Goal: Transaction & Acquisition: Subscribe to service/newsletter

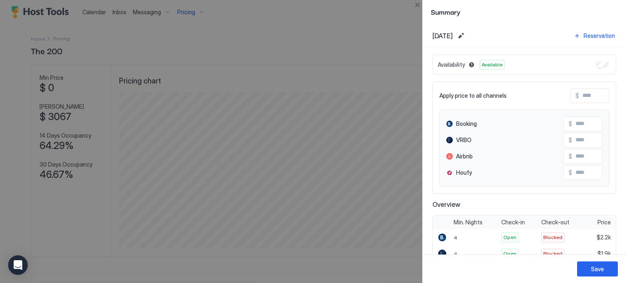
scroll to position [223, 0]
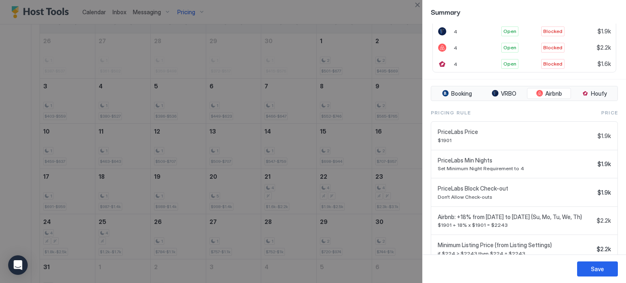
click at [260, 23] on div at bounding box center [313, 141] width 626 height 283
click at [185, 9] on div at bounding box center [313, 141] width 626 height 283
click at [413, 4] on button "Close" at bounding box center [418, 5] width 10 height 10
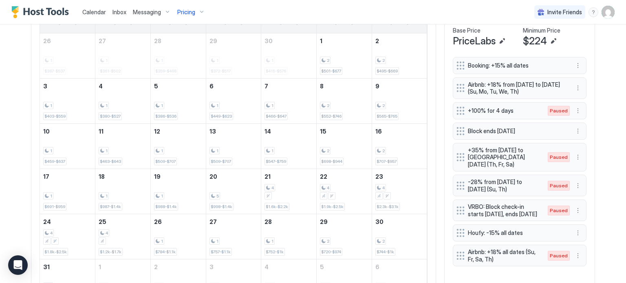
click at [196, 11] on div "Pricing" at bounding box center [191, 12] width 34 height 14
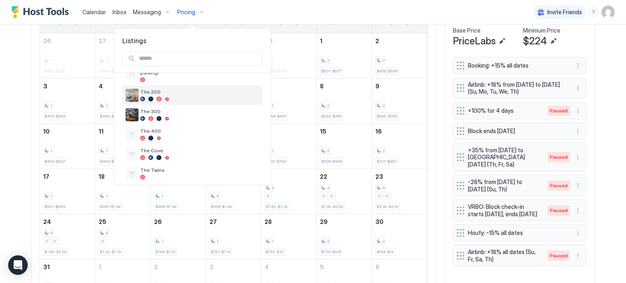
scroll to position [38, 0]
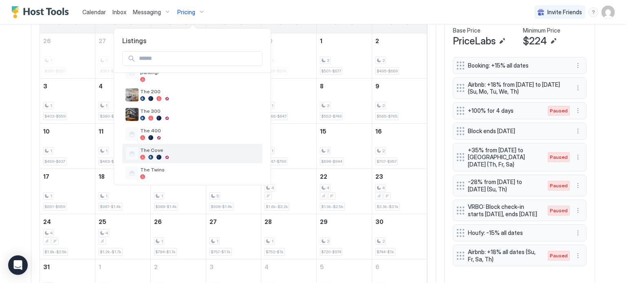
click at [160, 155] on div at bounding box center [159, 157] width 5 height 5
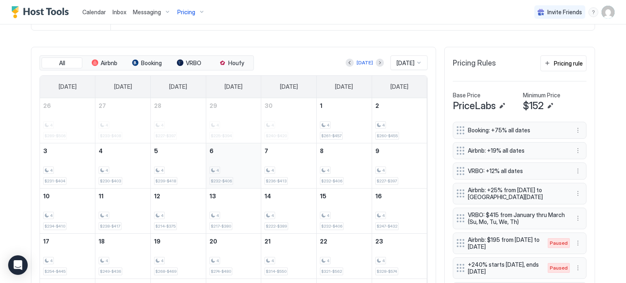
scroll to position [218, 0]
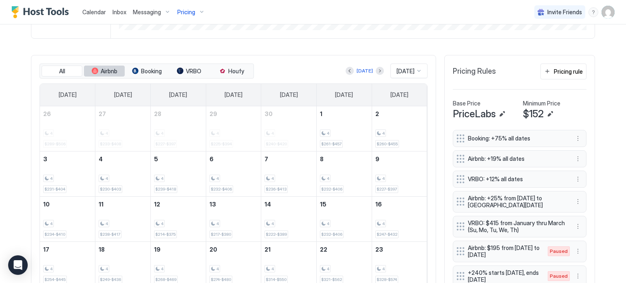
click at [96, 71] on button "Airbnb" at bounding box center [104, 71] width 41 height 11
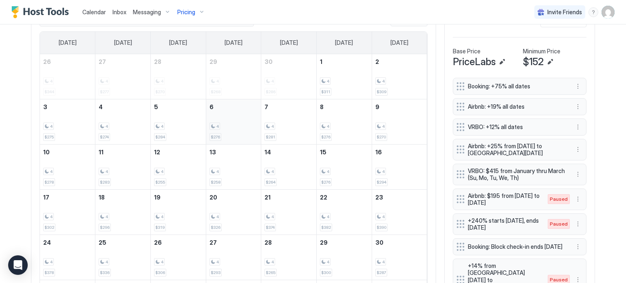
scroll to position [271, 0]
click at [282, 137] on div "4 $281" at bounding box center [289, 121] width 49 height 38
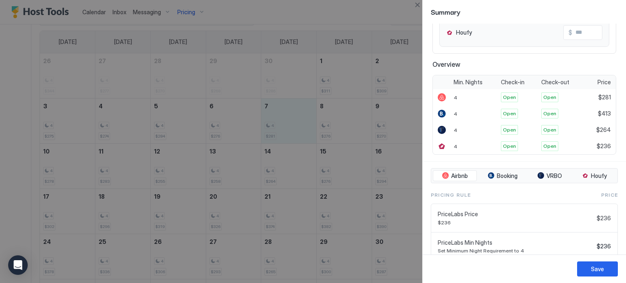
scroll to position [138, 0]
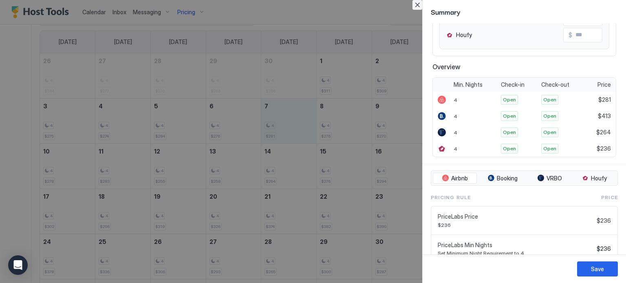
click at [418, 1] on button "Close" at bounding box center [418, 5] width 10 height 10
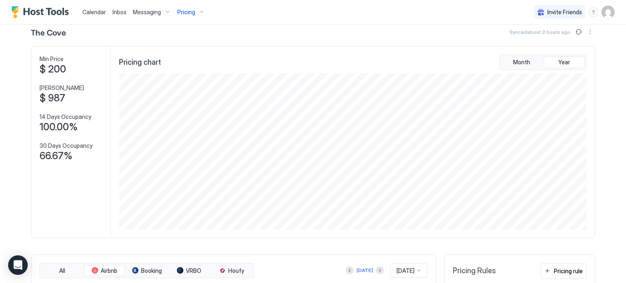
scroll to position [0, 0]
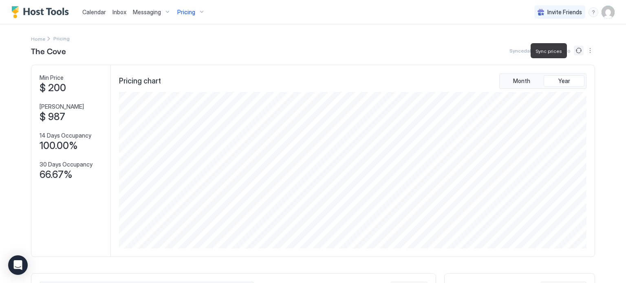
click at [574, 52] on button "Sync prices" at bounding box center [579, 51] width 10 height 10
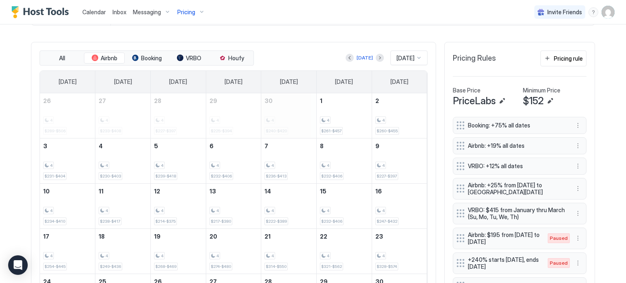
scroll to position [233, 0]
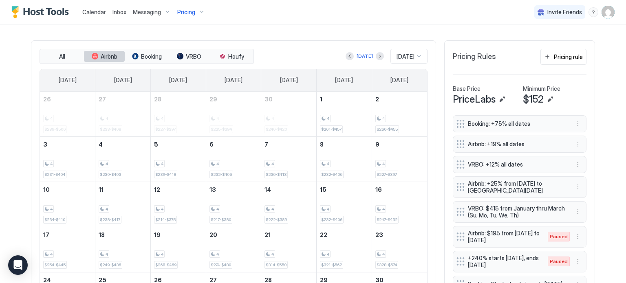
click at [101, 53] on span "Airbnb" at bounding box center [109, 56] width 17 height 7
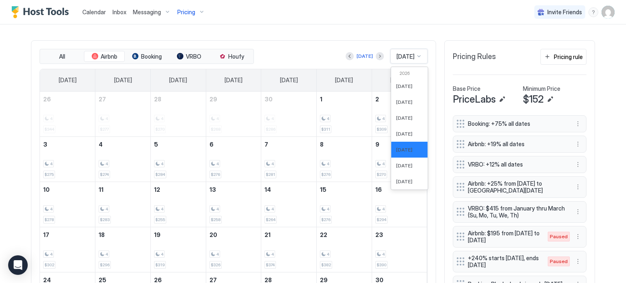
click at [396, 57] on div "[DATE]" at bounding box center [406, 56] width 20 height 7
click at [396, 169] on div "[DATE]" at bounding box center [409, 176] width 36 height 16
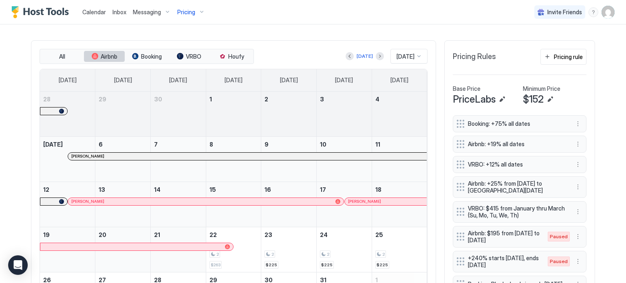
click at [101, 53] on span "Airbnb" at bounding box center [109, 56] width 17 height 7
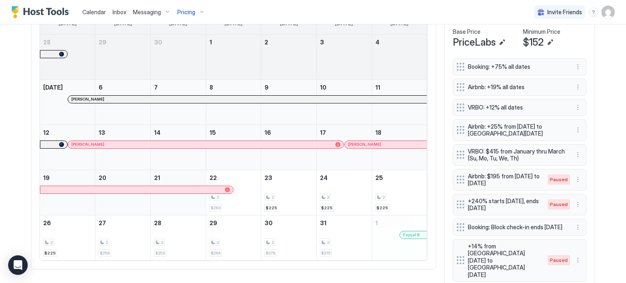
scroll to position [291, 0]
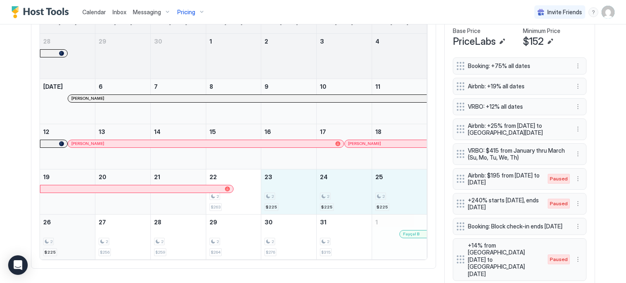
drag, startPoint x: 281, startPoint y: 203, endPoint x: 68, endPoint y: 238, distance: 215.7
click at [68, 238] on tbody "28 29 30 1 2 3 4 [DATE] [PERSON_NAME] 6 7 8 9 10 11 12 [PERSON_NAME] 13 14 15 1…" at bounding box center [233, 147] width 387 height 226
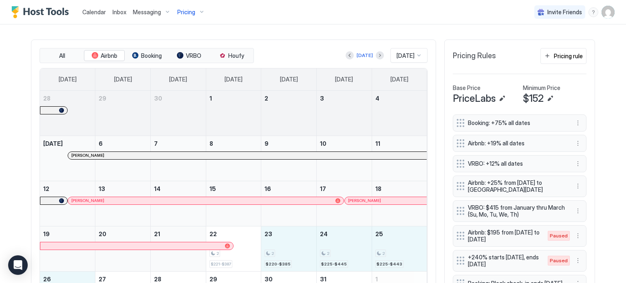
scroll to position [233, 0]
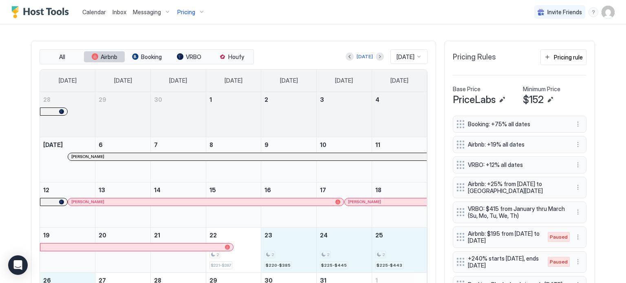
click at [103, 56] on span "Airbnb" at bounding box center [109, 56] width 17 height 7
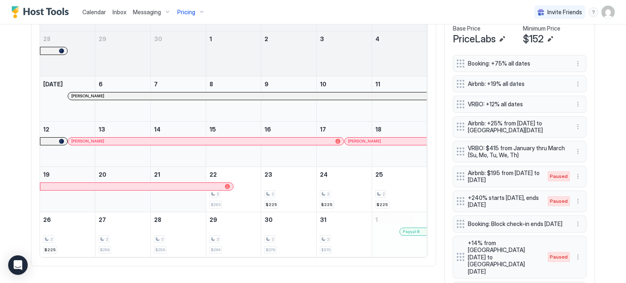
scroll to position [294, 0]
click at [286, 197] on div "2 $225" at bounding box center [289, 189] width 49 height 38
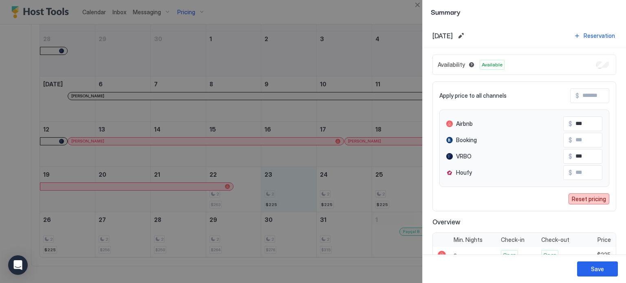
click at [582, 201] on div "Reset pricing" at bounding box center [589, 199] width 34 height 9
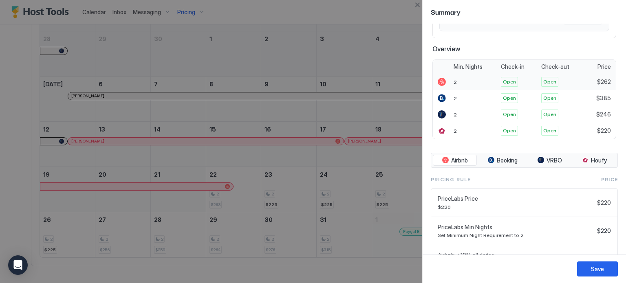
scroll to position [156, 0]
click at [339, 196] on div at bounding box center [313, 141] width 626 height 283
click at [417, 4] on button "Close" at bounding box center [418, 5] width 10 height 10
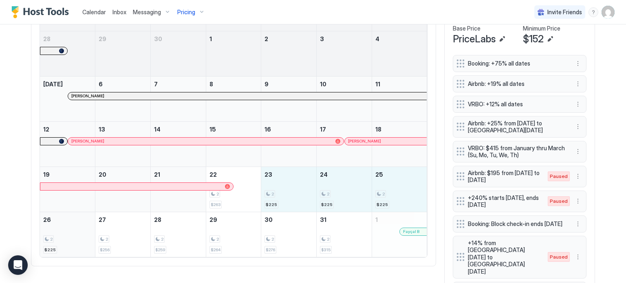
drag, startPoint x: 307, startPoint y: 190, endPoint x: 67, endPoint y: 238, distance: 243.9
click at [67, 238] on tbody "28 29 30 1 2 3 4 [DATE] [PERSON_NAME] 6 7 8 9 10 11 12 [PERSON_NAME] 13 14 15 1…" at bounding box center [233, 144] width 387 height 226
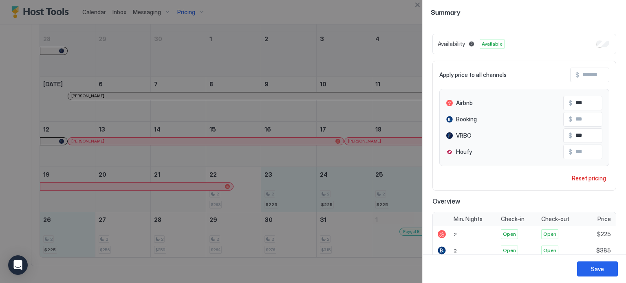
scroll to position [21, 0]
click at [576, 179] on div "Reset pricing" at bounding box center [589, 178] width 34 height 9
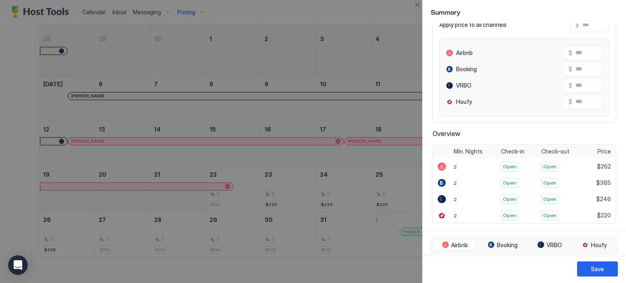
scroll to position [82, 0]
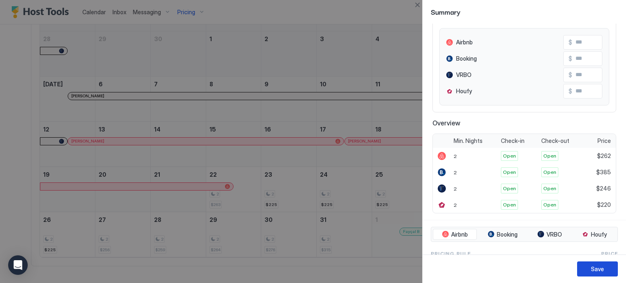
click at [590, 274] on button "Save" at bounding box center [597, 269] width 41 height 15
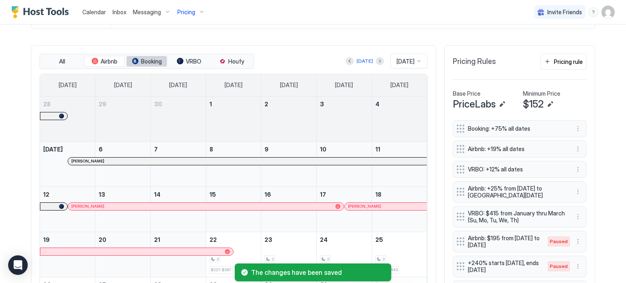
scroll to position [228, 0]
click at [106, 62] on span "Airbnb" at bounding box center [109, 61] width 17 height 7
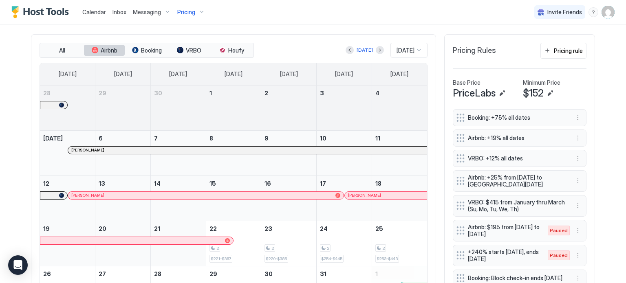
scroll to position [219, 0]
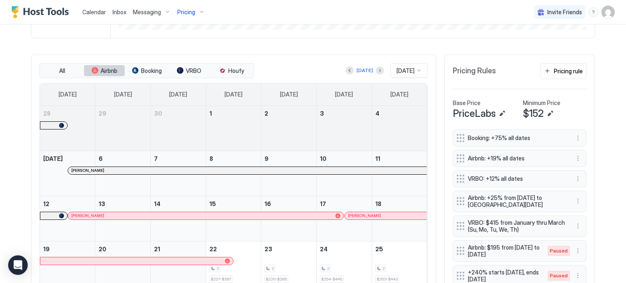
click at [111, 69] on span "Airbnb" at bounding box center [109, 70] width 17 height 7
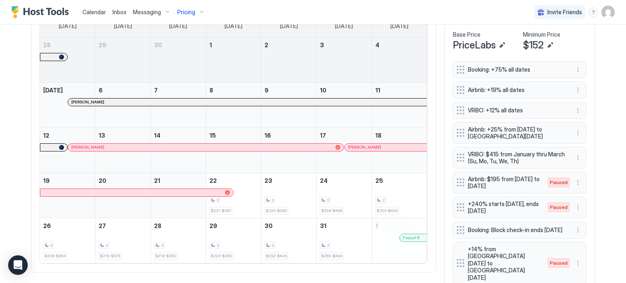
scroll to position [212, 0]
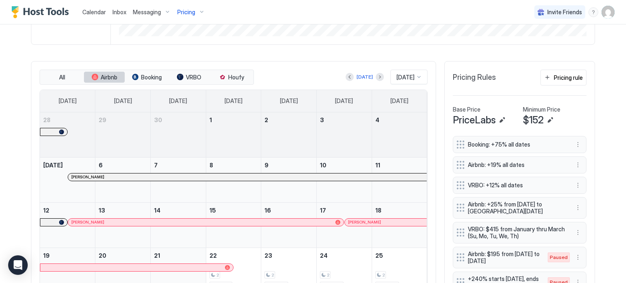
click at [103, 80] on button "Airbnb" at bounding box center [104, 77] width 41 height 11
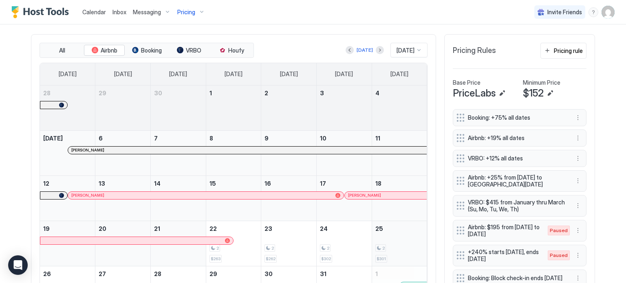
scroll to position [238, 0]
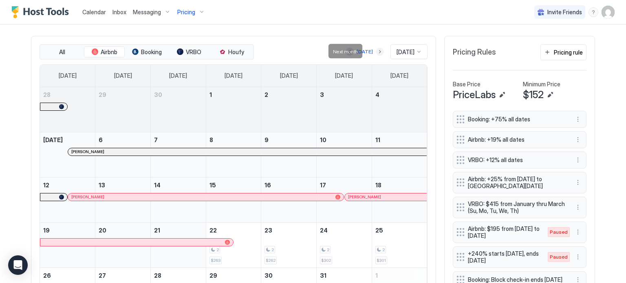
click at [376, 54] on button "Next month" at bounding box center [380, 52] width 8 height 8
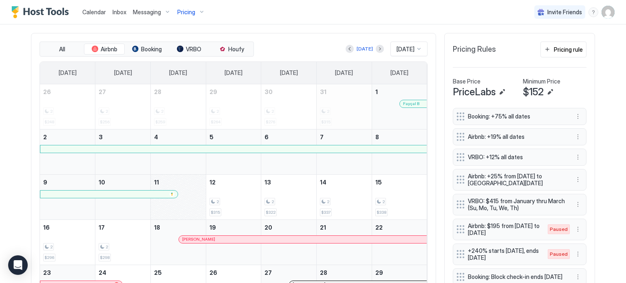
scroll to position [226, 0]
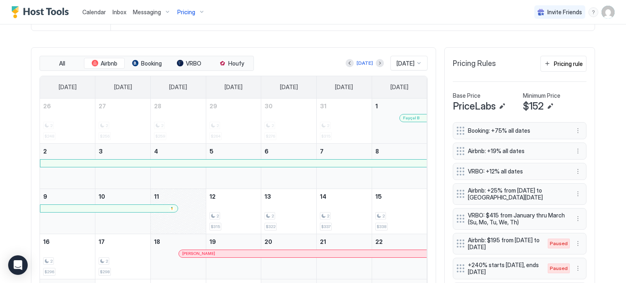
click at [375, 63] on div "[DATE] [DATE]" at bounding box center [342, 63] width 172 height 15
click at [376, 63] on button "Next month" at bounding box center [380, 63] width 8 height 8
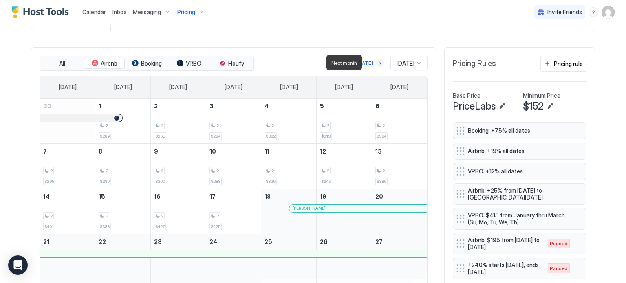
click at [376, 59] on button "Next month" at bounding box center [380, 63] width 8 height 8
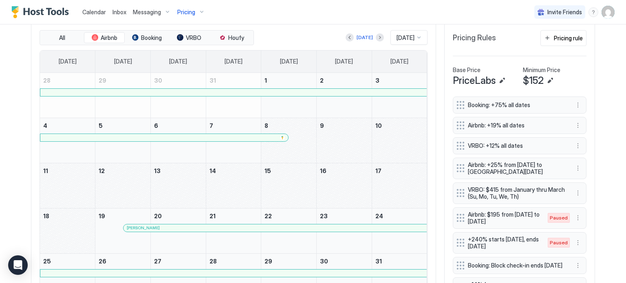
scroll to position [249, 0]
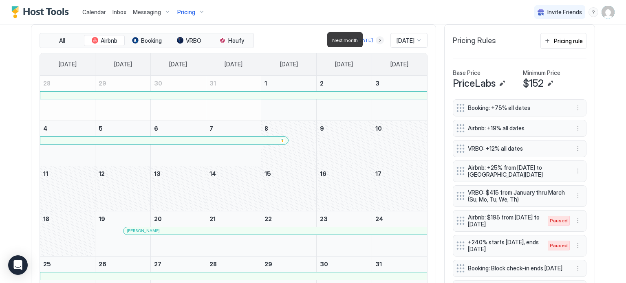
click at [376, 40] on button "Next month" at bounding box center [380, 40] width 8 height 8
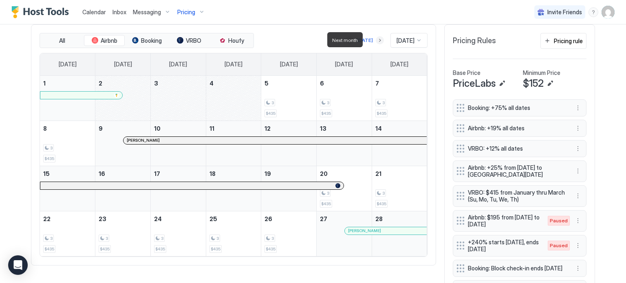
click at [376, 40] on button "Next month" at bounding box center [380, 40] width 8 height 8
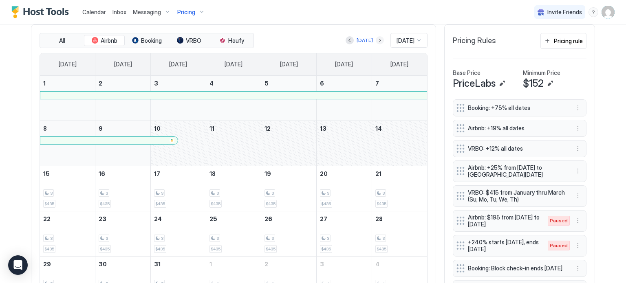
click at [376, 41] on button "Next month" at bounding box center [380, 40] width 8 height 8
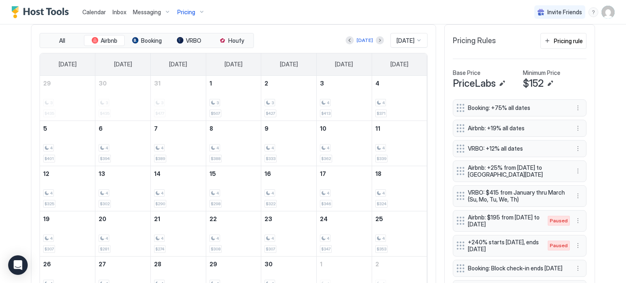
click at [347, 43] on div at bounding box center [350, 40] width 8 height 8
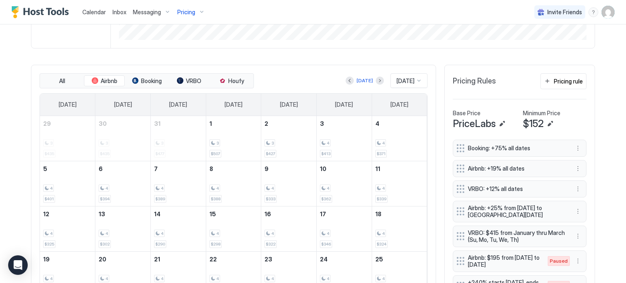
scroll to position [209, 0]
click at [397, 77] on span "[DATE]" at bounding box center [406, 80] width 18 height 7
click at [401, 155] on span "[DATE]" at bounding box center [404, 156] width 16 height 6
